Goal: Find specific page/section: Find specific page/section

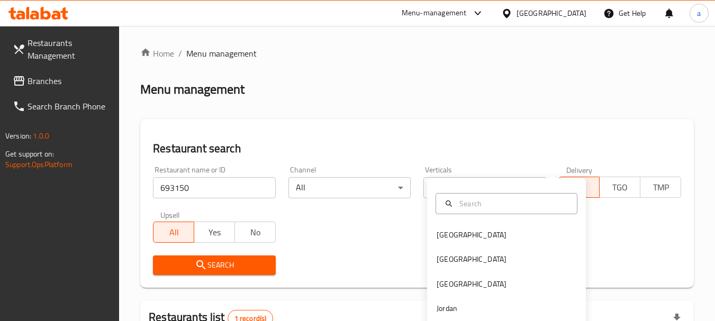
scroll to position [151, 0]
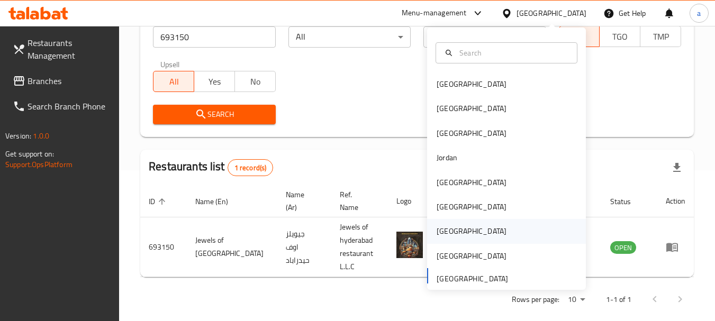
click at [459, 226] on div "[GEOGRAPHIC_DATA]" at bounding box center [506, 231] width 159 height 24
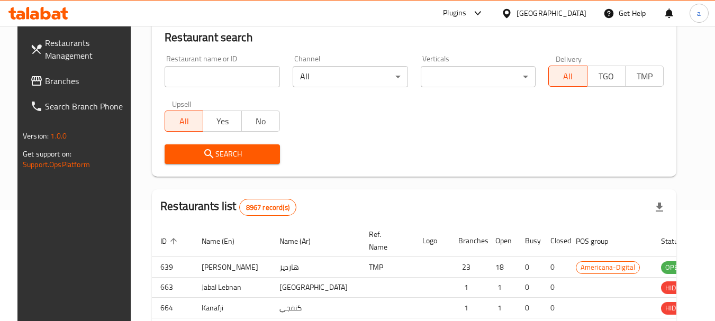
scroll to position [151, 0]
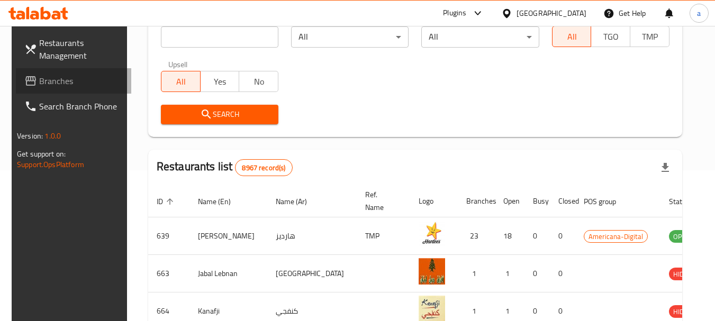
click at [42, 84] on span "Branches" at bounding box center [81, 81] width 84 height 13
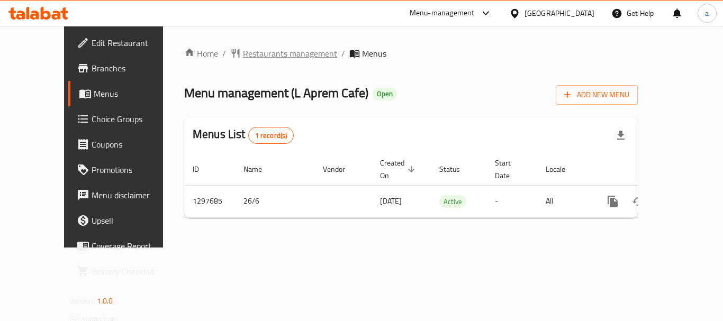
click at [273, 45] on div "Home / Restaurants management / Menus Menu management ( L Aprem Cafe ) Open Add…" at bounding box center [411, 137] width 496 height 222
click at [271, 49] on span "Restaurants management" at bounding box center [290, 53] width 94 height 13
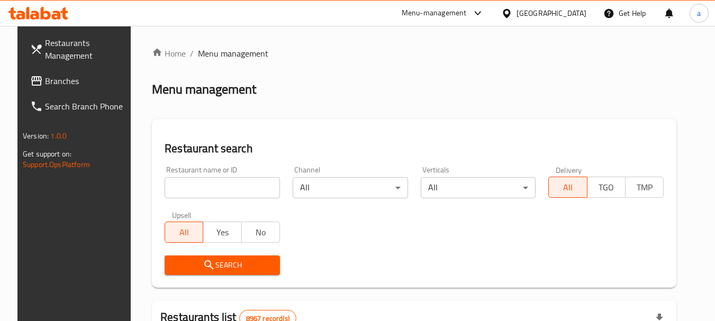
drag, startPoint x: 211, startPoint y: 188, endPoint x: 216, endPoint y: 203, distance: 15.6
click at [211, 188] on input "search" at bounding box center [222, 187] width 115 height 21
paste input "700579"
type input "700579"
click at [240, 265] on span "Search" at bounding box center [222, 265] width 99 height 13
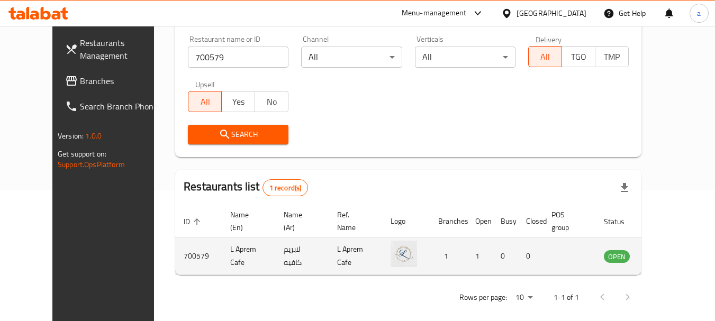
scroll to position [142, 0]
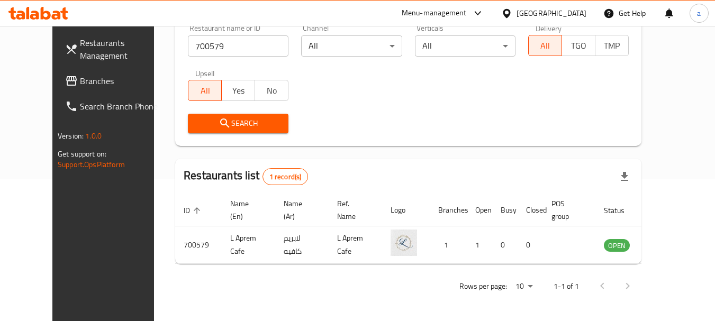
click at [574, 12] on div "[GEOGRAPHIC_DATA]" at bounding box center [552, 13] width 70 height 12
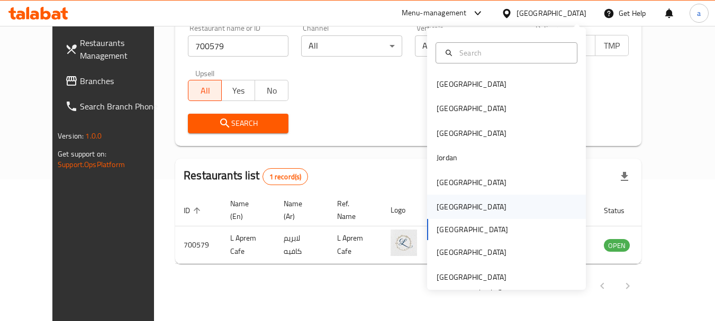
click at [479, 213] on div "[GEOGRAPHIC_DATA]" at bounding box center [506, 207] width 159 height 24
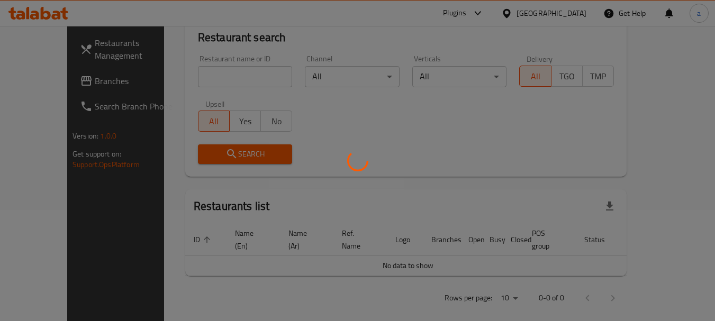
scroll to position [142, 0]
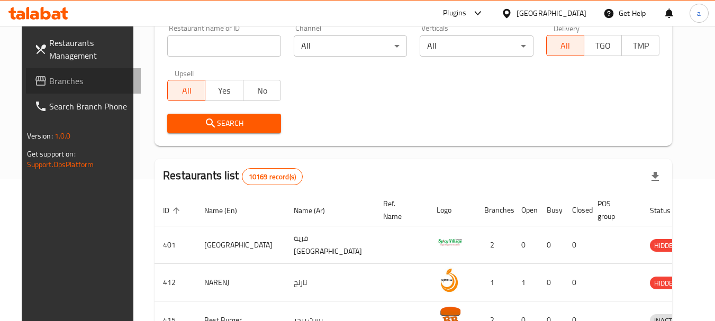
click at [74, 78] on span "Branches" at bounding box center [91, 81] width 84 height 13
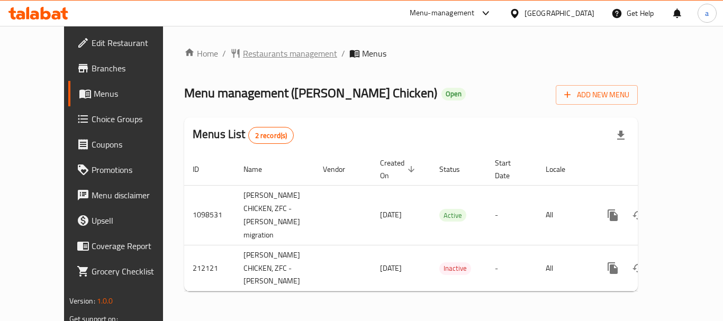
click at [243, 56] on span "Restaurants management" at bounding box center [290, 53] width 94 height 13
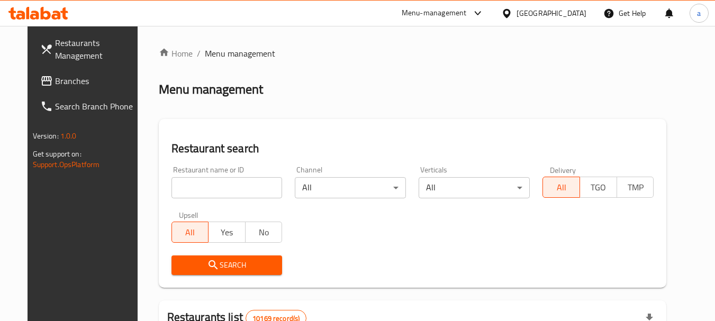
click at [250, 187] on input "search" at bounding box center [227, 187] width 111 height 21
paste input "623963"
type input "623963"
click at [237, 259] on span "Search" at bounding box center [227, 265] width 94 height 13
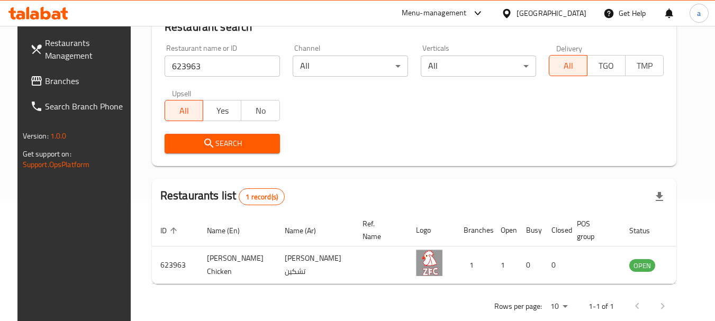
scroll to position [142, 0]
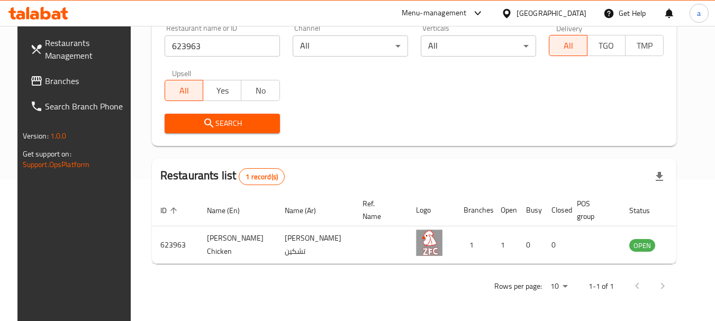
click at [571, 14] on div "[GEOGRAPHIC_DATA]" at bounding box center [552, 13] width 70 height 12
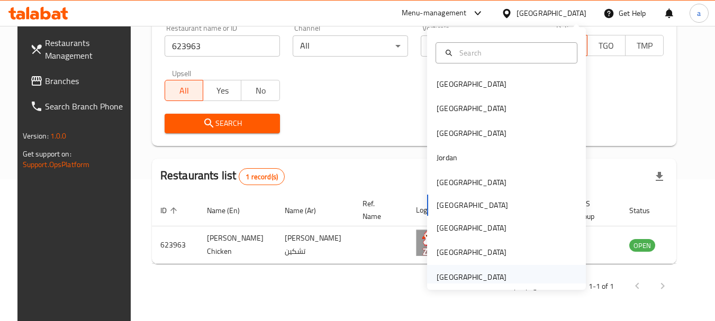
click at [456, 278] on div "United Arab Emirates" at bounding box center [472, 278] width 70 height 12
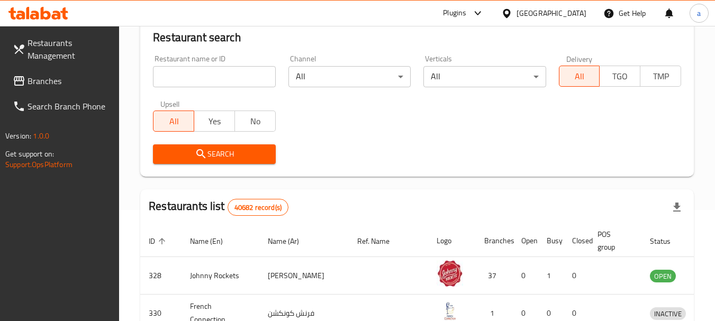
scroll to position [142, 0]
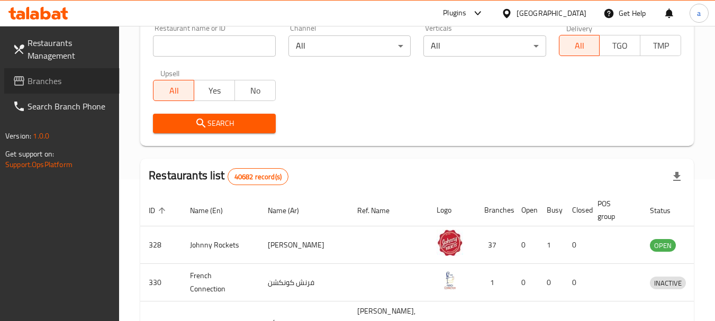
click at [55, 87] on span "Branches" at bounding box center [70, 81] width 84 height 13
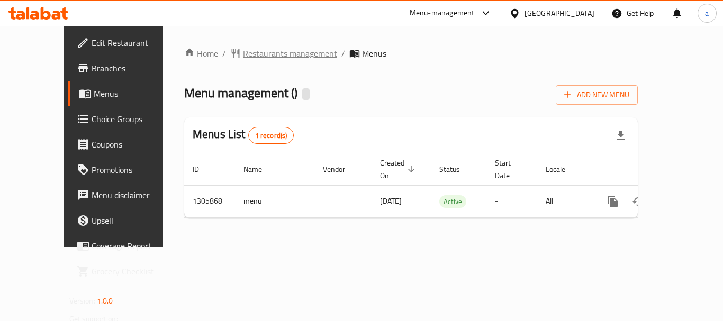
click at [251, 56] on span "Restaurants management" at bounding box center [290, 53] width 94 height 13
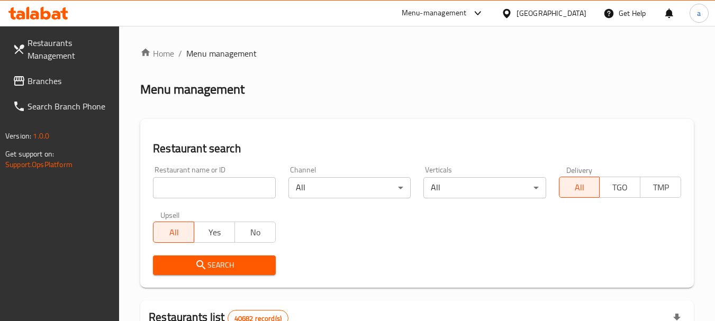
click at [217, 194] on input "search" at bounding box center [214, 187] width 122 height 21
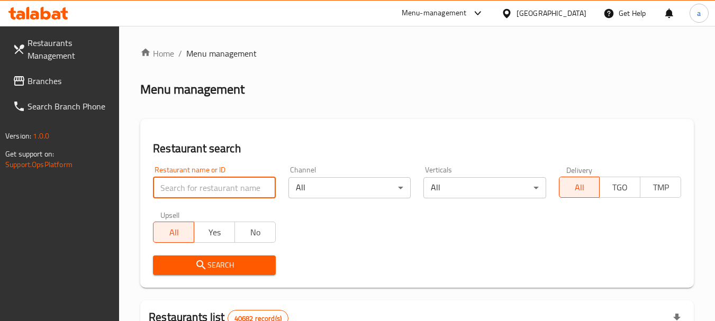
paste input "703694"
type input "703694"
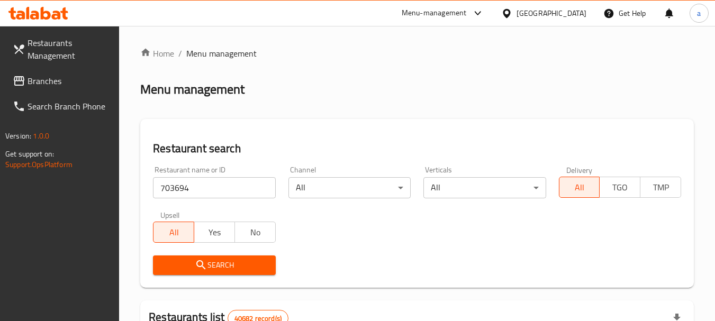
click at [235, 265] on span "Search" at bounding box center [214, 265] width 105 height 13
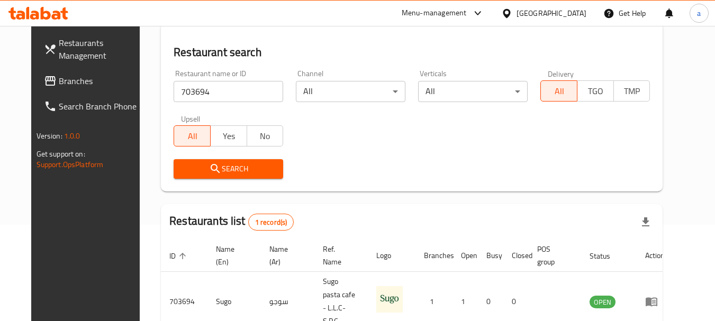
scroll to position [138, 0]
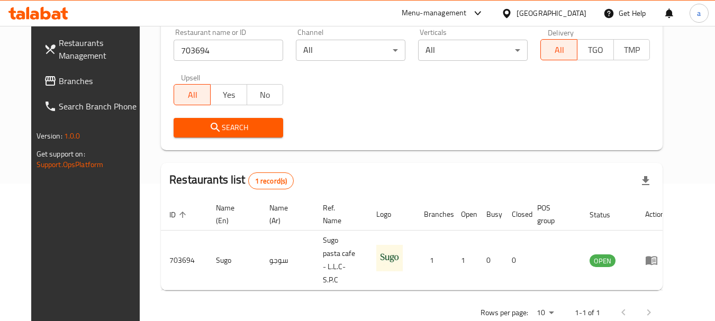
click at [532, 15] on div "United Arab Emirates" at bounding box center [552, 13] width 70 height 12
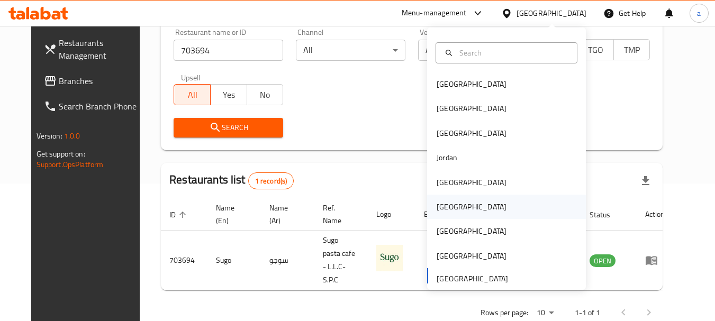
click at [485, 211] on div "[GEOGRAPHIC_DATA]" at bounding box center [506, 207] width 159 height 24
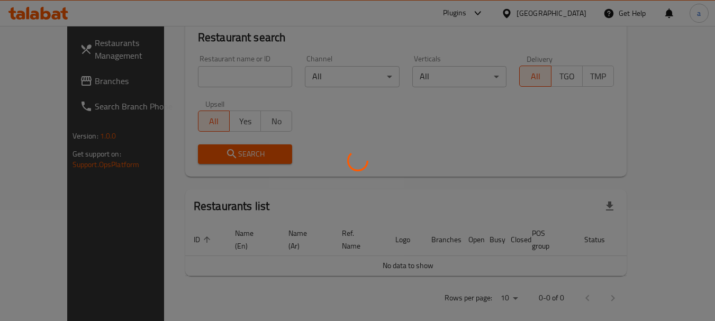
scroll to position [138, 0]
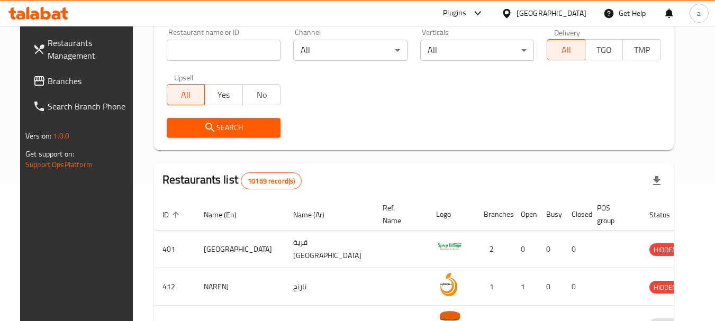
click at [48, 84] on span "Branches" at bounding box center [90, 81] width 84 height 13
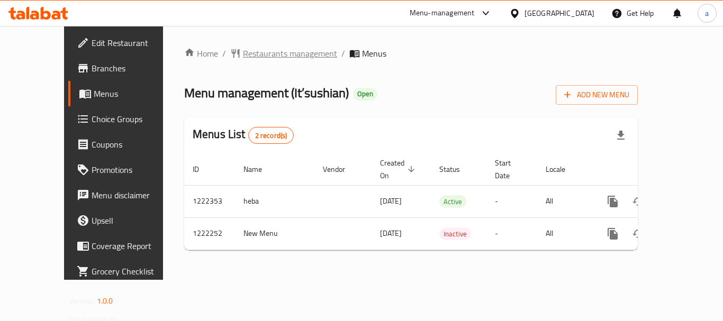
click at [252, 51] on span "Restaurants management" at bounding box center [290, 53] width 94 height 13
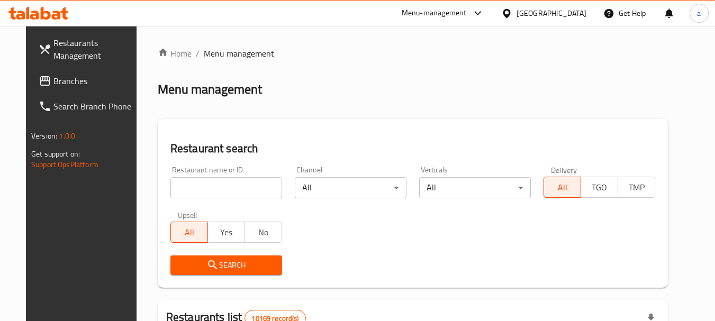
drag, startPoint x: 218, startPoint y: 185, endPoint x: 215, endPoint y: 200, distance: 14.6
click at [218, 185] on input "search" at bounding box center [227, 187] width 112 height 21
paste input "674002"
type input "674002"
click at [212, 265] on span "Search" at bounding box center [226, 265] width 95 height 13
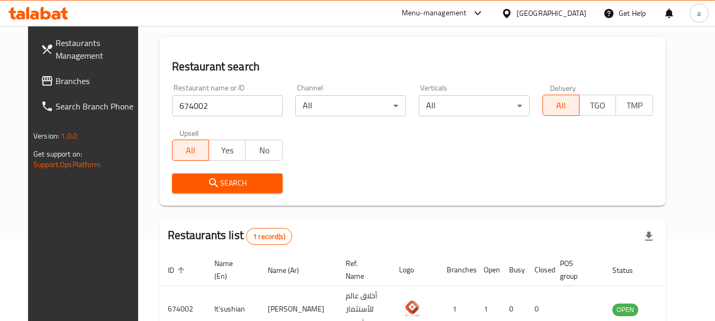
scroll to position [142, 0]
